Goal: Use online tool/utility: Utilize a website feature to perform a specific function

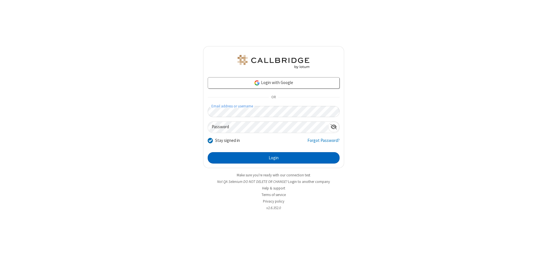
click at [274, 158] on button "Login" at bounding box center [274, 157] width 132 height 11
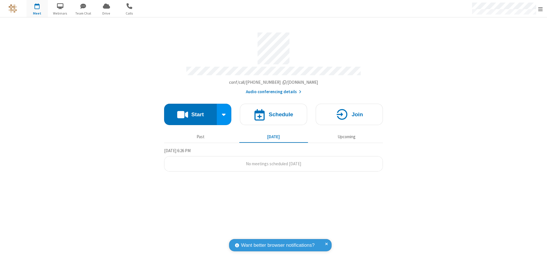
click at [190, 112] on button "Start" at bounding box center [190, 114] width 53 height 21
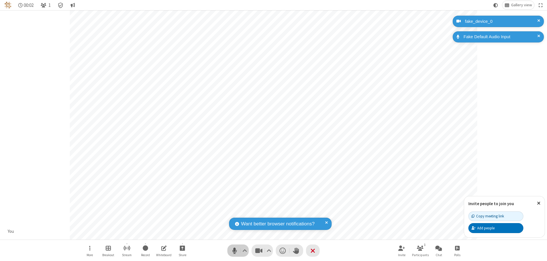
click at [235, 251] on span "Mute (⌘+Shift+A)" at bounding box center [234, 251] width 9 height 8
click at [235, 251] on span "Unmute (⌘+Shift+A)" at bounding box center [234, 251] width 9 height 8
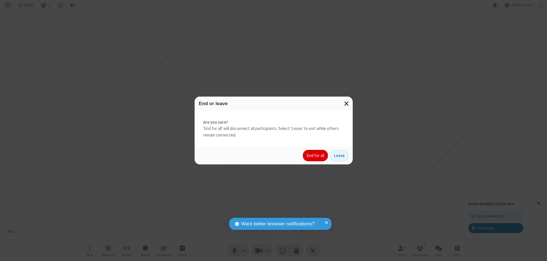
click at [316, 156] on button "End for all" at bounding box center [315, 155] width 25 height 11
